Goal: Book appointment/travel/reservation

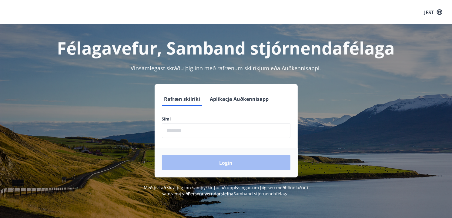
click at [220, 128] on input "phone" at bounding box center [226, 130] width 128 height 15
type input "********"
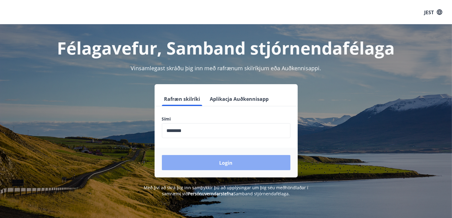
click at [228, 162] on font "Login" at bounding box center [225, 163] width 13 height 7
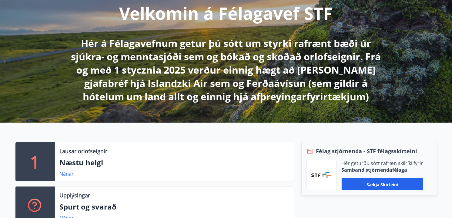
scroll to position [91, 0]
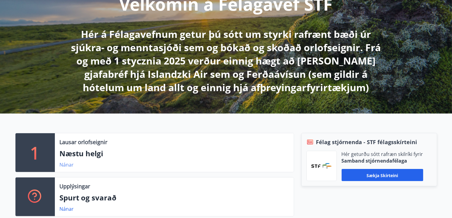
click at [68, 166] on font "Nánar" at bounding box center [67, 164] width 14 height 7
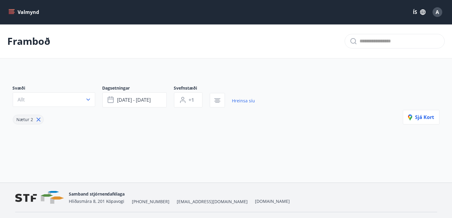
type input "*"
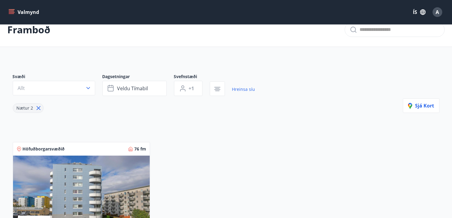
scroll to position [30, 0]
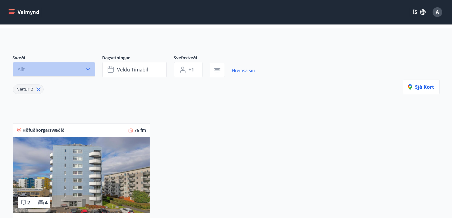
click at [87, 69] on icon "button" at bounding box center [88, 69] width 4 height 2
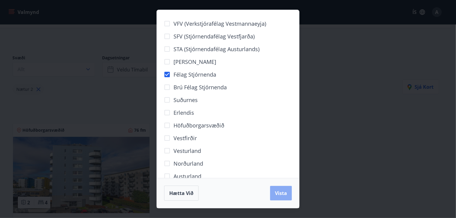
click at [279, 193] on span "Vista" at bounding box center [281, 193] width 12 height 7
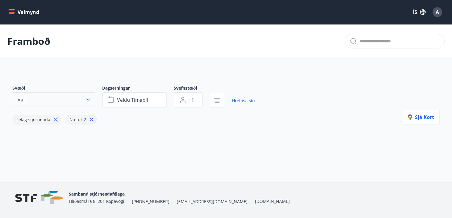
click at [62, 100] on button "Val" at bounding box center [54, 99] width 82 height 15
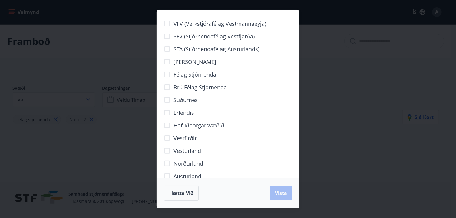
click at [117, 136] on div "VFV (Verkstjórafélag Vestmannaeyja) SFV (Stjórnendafélag Vestfjarða) STA (Stjór…" at bounding box center [228, 109] width 456 height 218
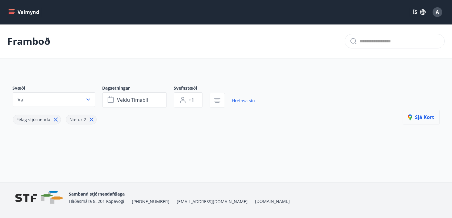
click at [432, 117] on span "Sjá kort" at bounding box center [421, 117] width 26 height 7
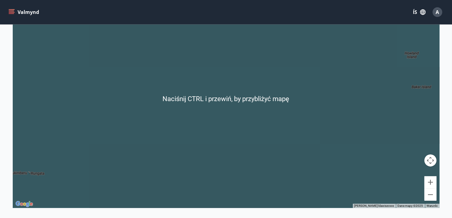
scroll to position [79, 0]
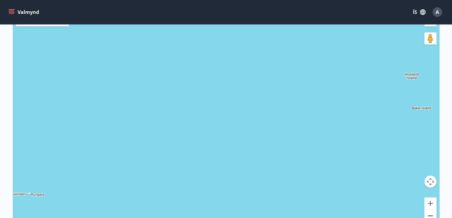
click at [430, 216] on button "Pomniejsz" at bounding box center [430, 216] width 12 height 12
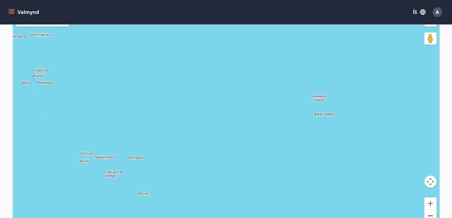
click at [430, 214] on button "Pomniejsz" at bounding box center [430, 216] width 12 height 12
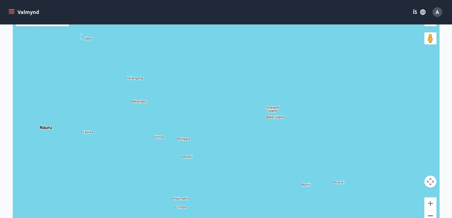
click at [430, 214] on button "Pomniejsz" at bounding box center [430, 216] width 12 height 12
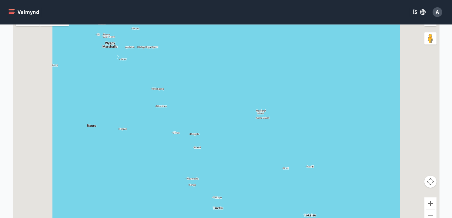
click at [430, 214] on button "Pomniejsz" at bounding box center [430, 216] width 12 height 12
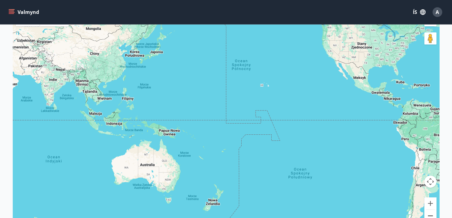
click at [433, 214] on button "Pomniejsz" at bounding box center [430, 216] width 12 height 12
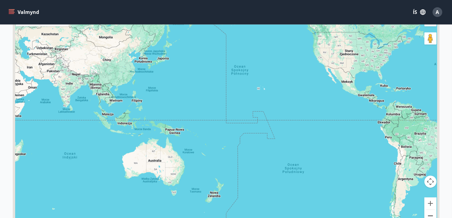
click at [433, 214] on button "Pomniejsz" at bounding box center [430, 216] width 12 height 12
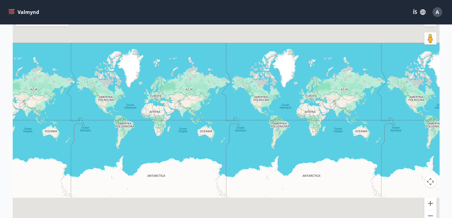
click at [296, 85] on div at bounding box center [226, 120] width 426 height 218
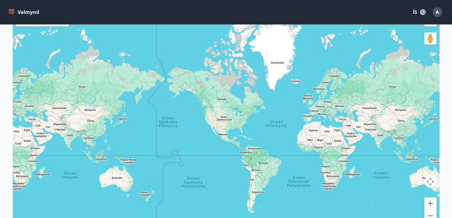
click at [296, 84] on div at bounding box center [226, 120] width 426 height 218
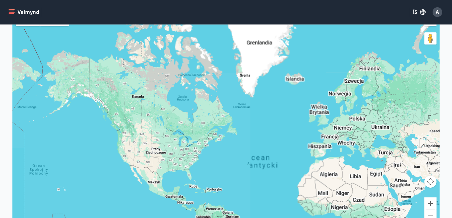
click at [296, 84] on div at bounding box center [226, 120] width 426 height 218
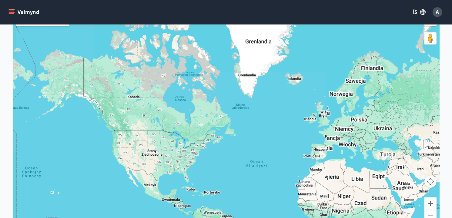
click at [296, 84] on div at bounding box center [226, 120] width 426 height 218
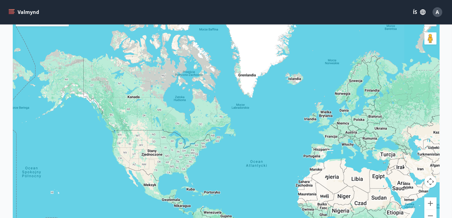
click at [296, 83] on div at bounding box center [226, 120] width 426 height 218
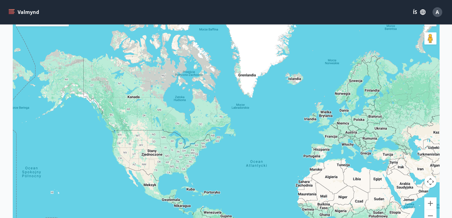
click at [296, 83] on div at bounding box center [226, 120] width 426 height 218
click at [296, 81] on div at bounding box center [226, 120] width 426 height 218
click at [295, 81] on div at bounding box center [226, 120] width 426 height 218
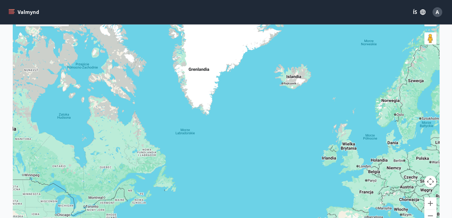
click at [295, 78] on div at bounding box center [226, 120] width 426 height 218
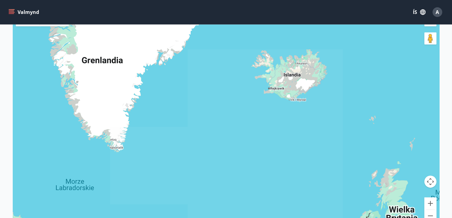
click at [295, 78] on div at bounding box center [226, 120] width 426 height 218
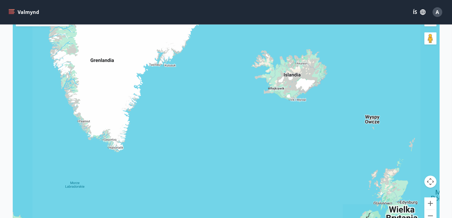
click at [295, 78] on div at bounding box center [226, 120] width 426 height 218
click at [295, 79] on div at bounding box center [226, 120] width 426 height 218
click at [290, 81] on div at bounding box center [226, 120] width 426 height 218
click at [430, 203] on button "Powiększ" at bounding box center [430, 203] width 12 height 12
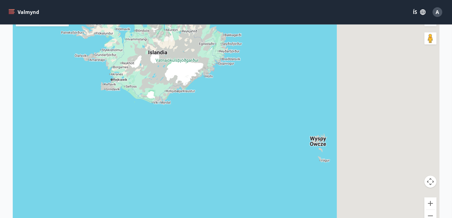
drag, startPoint x: 381, startPoint y: 132, endPoint x: 186, endPoint y: 155, distance: 197.0
click at [186, 155] on div at bounding box center [226, 120] width 426 height 218
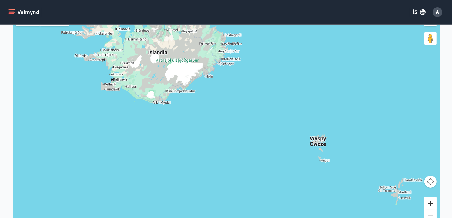
click at [431, 202] on button "Powiększ" at bounding box center [430, 203] width 12 height 12
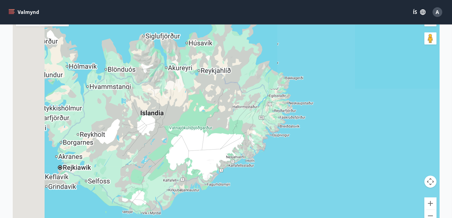
drag, startPoint x: 167, startPoint y: 84, endPoint x: 230, endPoint y: 209, distance: 140.2
click at [230, 209] on div at bounding box center [226, 120] width 426 height 218
click at [230, 208] on div at bounding box center [226, 120] width 426 height 218
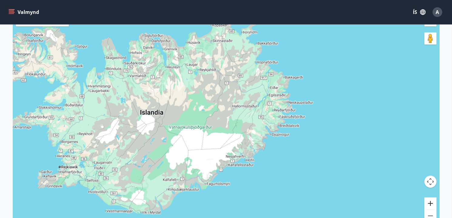
click at [430, 202] on button "Powiększ" at bounding box center [430, 203] width 12 height 12
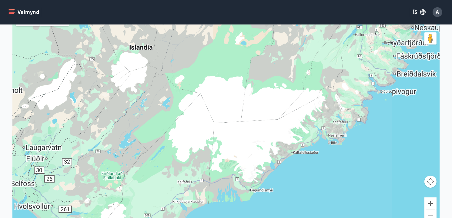
drag, startPoint x: 117, startPoint y: 155, endPoint x: 204, endPoint y: 100, distance: 103.1
click at [203, 101] on div at bounding box center [226, 120] width 426 height 218
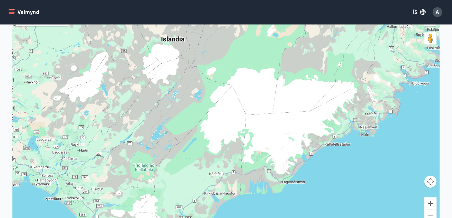
drag, startPoint x: 115, startPoint y: 166, endPoint x: 135, endPoint y: 144, distance: 30.5
click at [134, 144] on div at bounding box center [226, 120] width 426 height 218
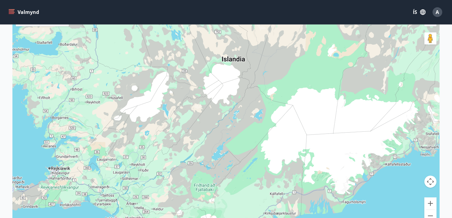
drag, startPoint x: 141, startPoint y: 137, endPoint x: 177, endPoint y: 184, distance: 59.4
click at [177, 184] on div at bounding box center [226, 120] width 426 height 218
click at [120, 174] on div at bounding box center [226, 120] width 426 height 218
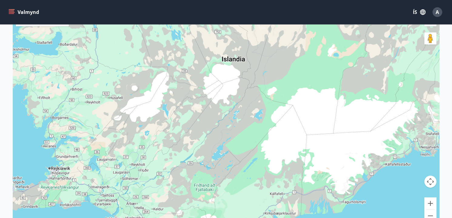
click at [120, 174] on div at bounding box center [226, 120] width 426 height 218
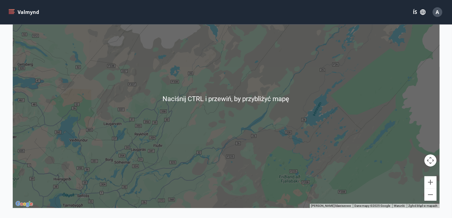
scroll to position [110, 0]
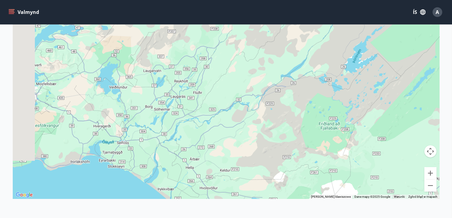
drag, startPoint x: 136, startPoint y: 115, endPoint x: 173, endPoint y: 74, distance: 56.0
click at [173, 74] on div at bounding box center [226, 90] width 426 height 218
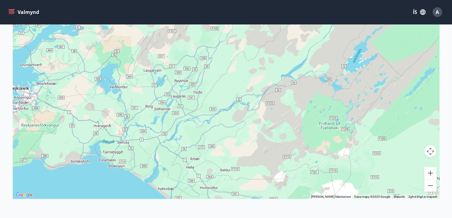
click at [173, 74] on div at bounding box center [226, 90] width 426 height 218
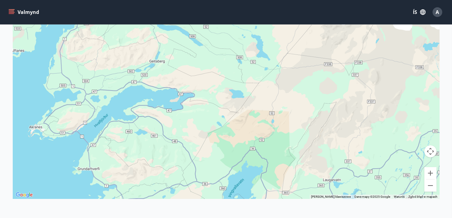
drag, startPoint x: 97, startPoint y: 109, endPoint x: 292, endPoint y: 215, distance: 222.0
click at [296, 218] on html "Valmynd ÍS A Framboð Kort Loka korti ← Przesuń w lewo → Przesuń w prawo ↑ Przes…" at bounding box center [226, 84] width 452 height 388
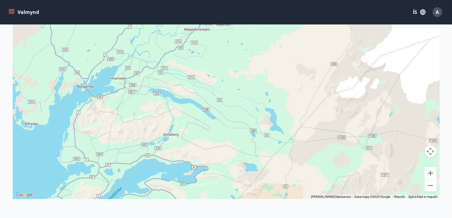
drag, startPoint x: 223, startPoint y: 116, endPoint x: 237, endPoint y: 191, distance: 76.8
click at [237, 191] on div at bounding box center [226, 90] width 426 height 218
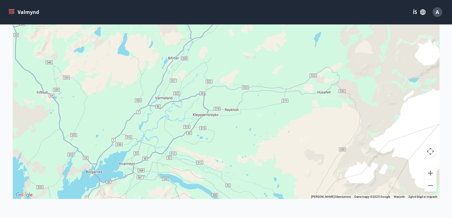
drag, startPoint x: 213, startPoint y: 80, endPoint x: 222, endPoint y: 166, distance: 85.9
click at [222, 166] on div at bounding box center [226, 90] width 426 height 218
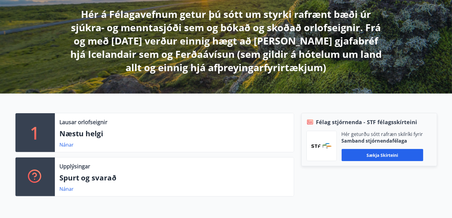
scroll to position [121, 0]
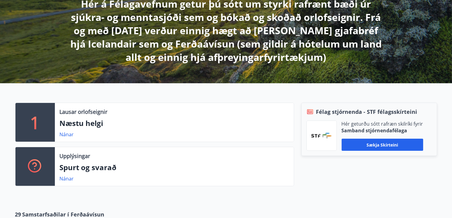
click at [38, 124] on p "1" at bounding box center [35, 122] width 10 height 23
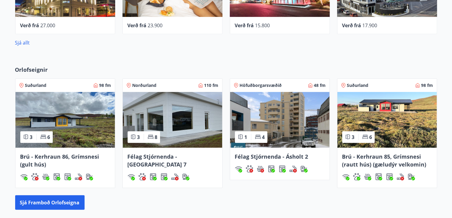
scroll to position [394, 0]
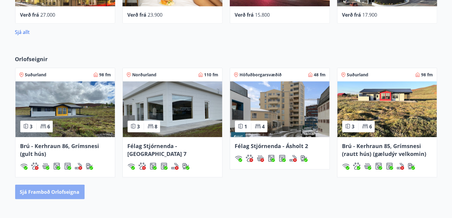
click at [44, 194] on button "Sjá framboð orlofseigna" at bounding box center [49, 192] width 69 height 15
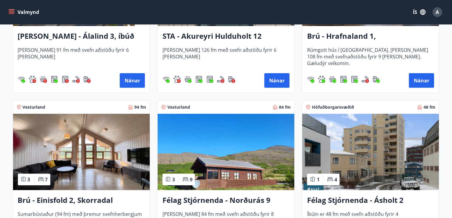
scroll to position [394, 0]
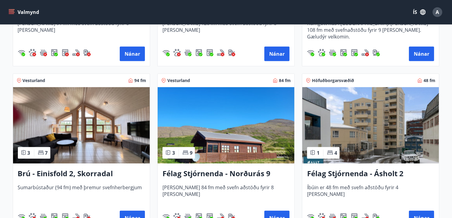
click at [177, 79] on span "Vesturland" at bounding box center [178, 81] width 23 height 6
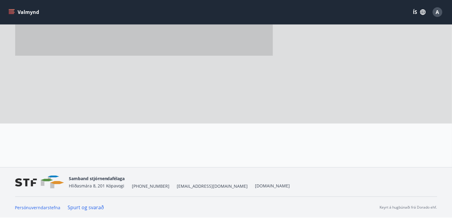
click at [177, 79] on div at bounding box center [155, 33] width 281 height 182
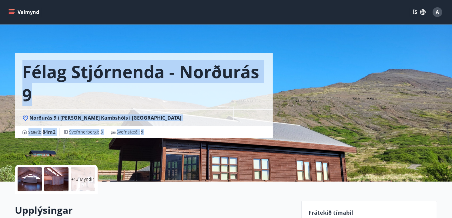
click at [311, 128] on div "Félag Stjórnenda - Norðurás 9 Norðurás 9 í landi Kambshóls í Svínadal Stærð : 8…" at bounding box center [226, 91] width 422 height 182
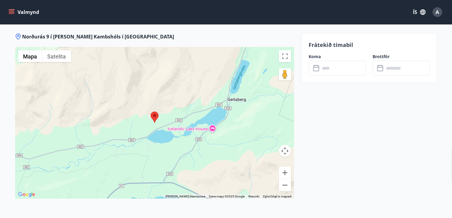
scroll to position [939, 0]
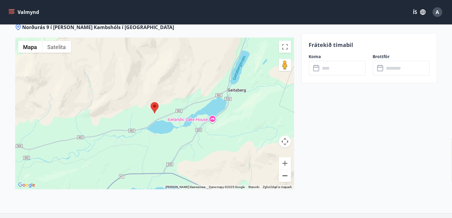
click at [281, 175] on button "Pomniejsz" at bounding box center [285, 176] width 12 height 12
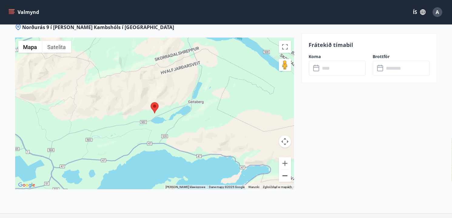
click at [281, 174] on button "Pomniejsz" at bounding box center [285, 176] width 12 height 12
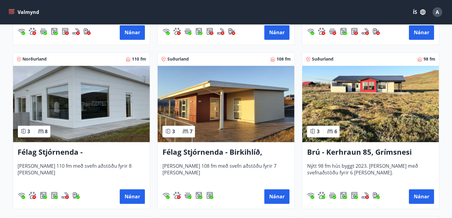
scroll to position [1242, 0]
